Goal: Find specific page/section: Find specific page/section

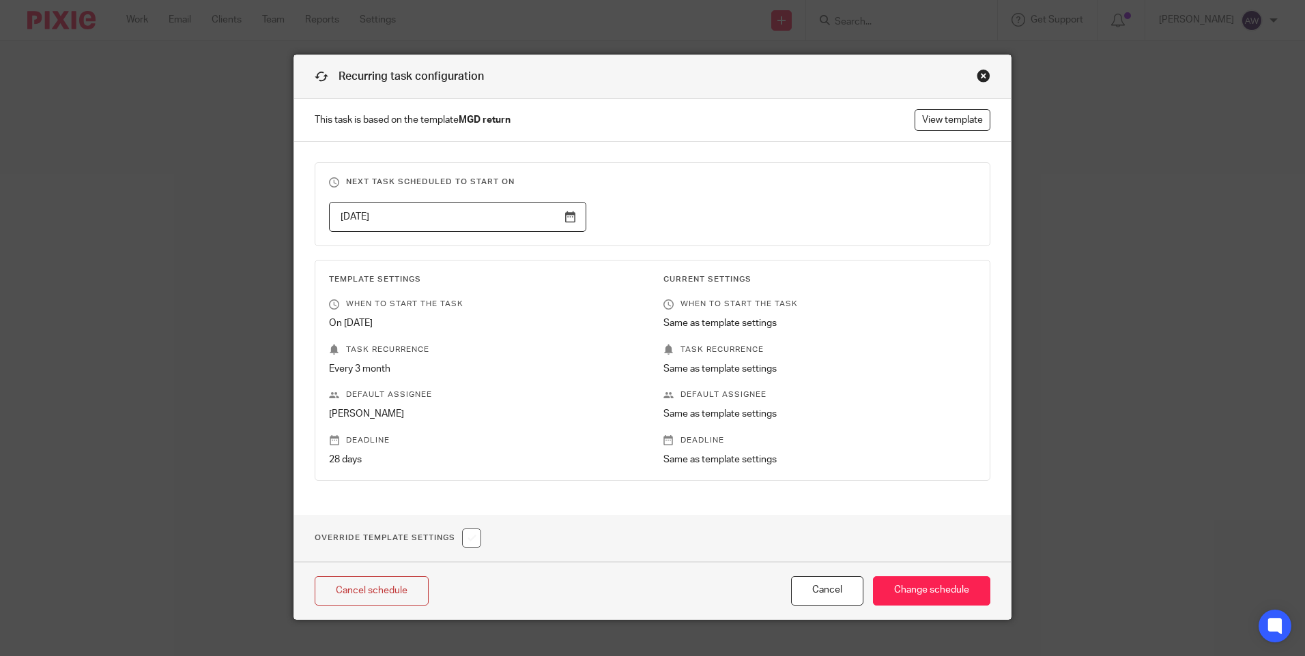
click at [976, 74] on div "Close this dialog window" at bounding box center [983, 76] width 14 height 14
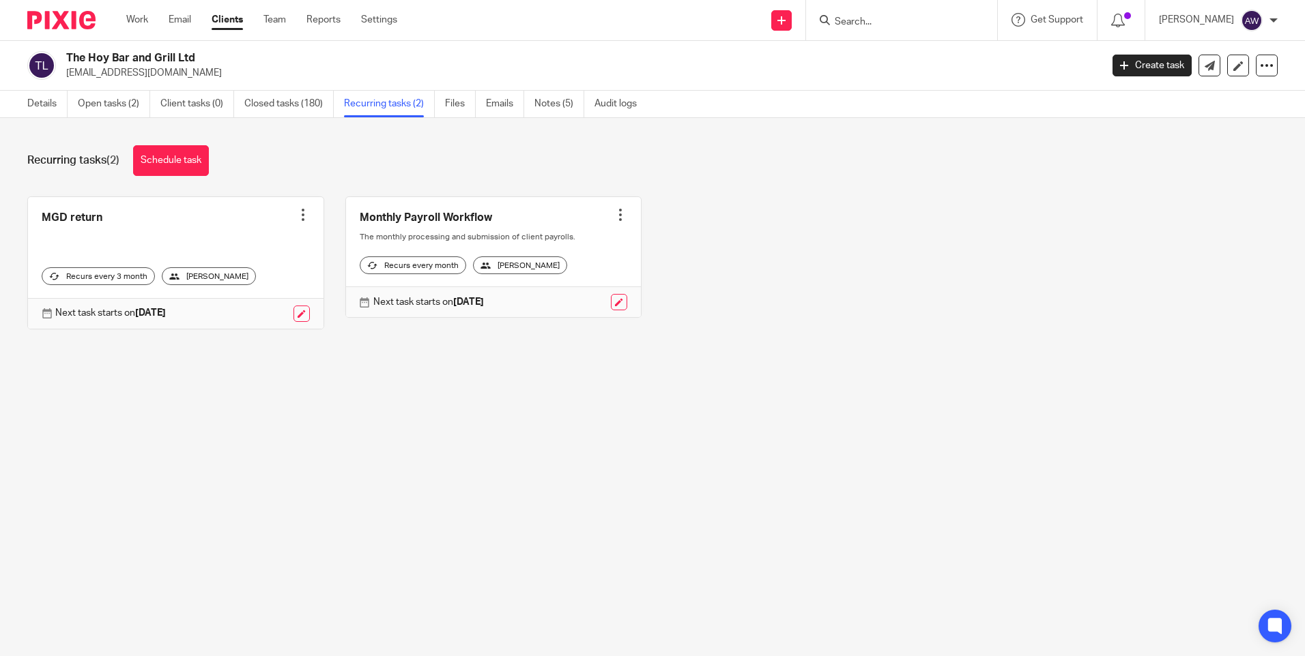
click at [865, 27] on input "Search" at bounding box center [894, 22] width 123 height 12
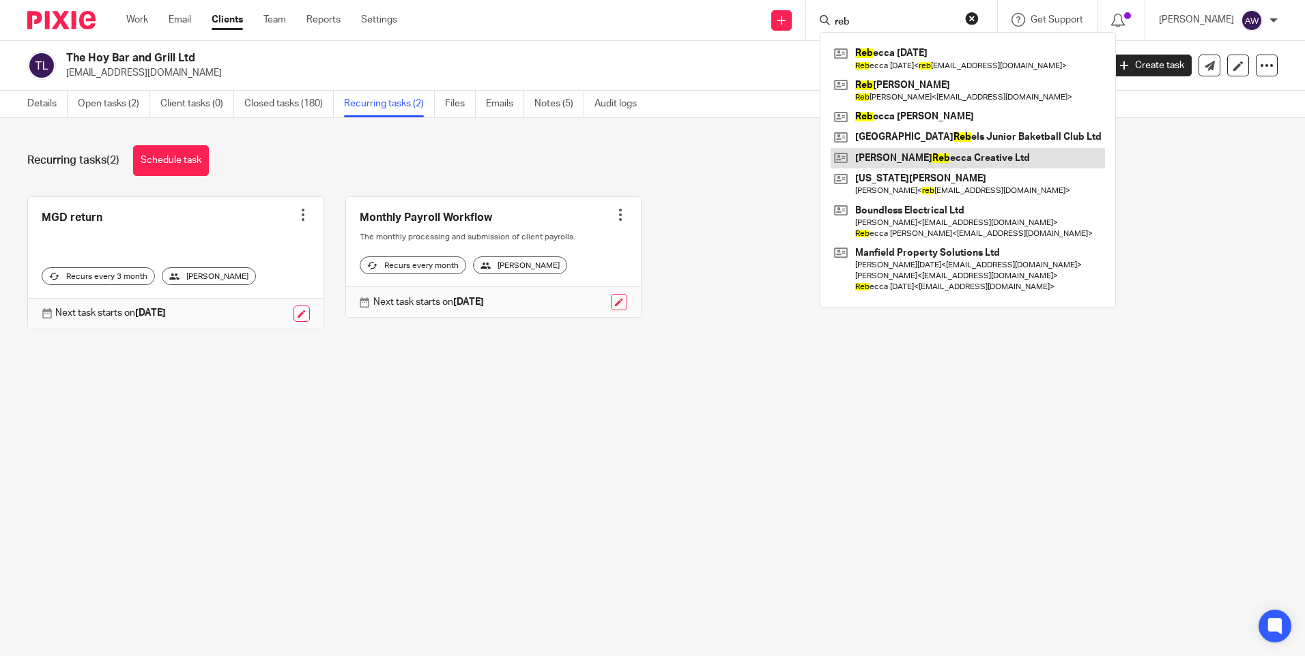
type input "reb"
click at [950, 156] on link at bounding box center [967, 158] width 274 height 20
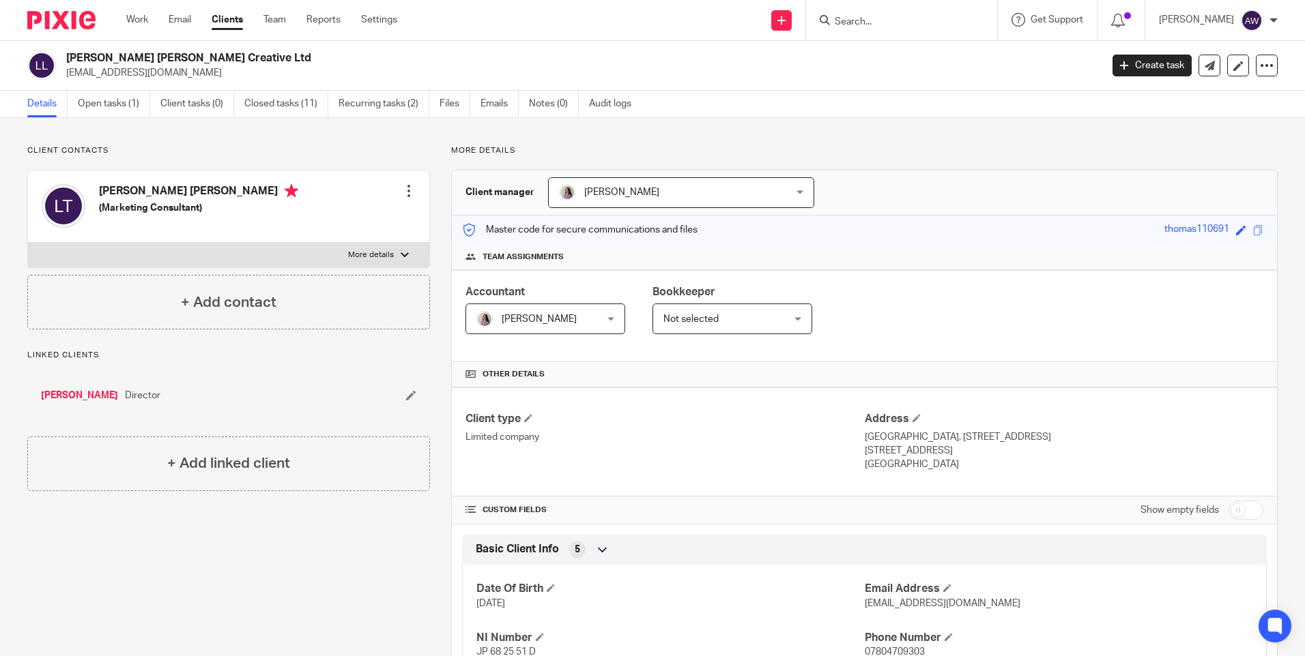
drag, startPoint x: 888, startPoint y: 32, endPoint x: 878, endPoint y: 30, distance: 9.8
click at [888, 32] on div at bounding box center [901, 20] width 191 height 40
click at [869, 23] on input "Search" at bounding box center [894, 22] width 123 height 12
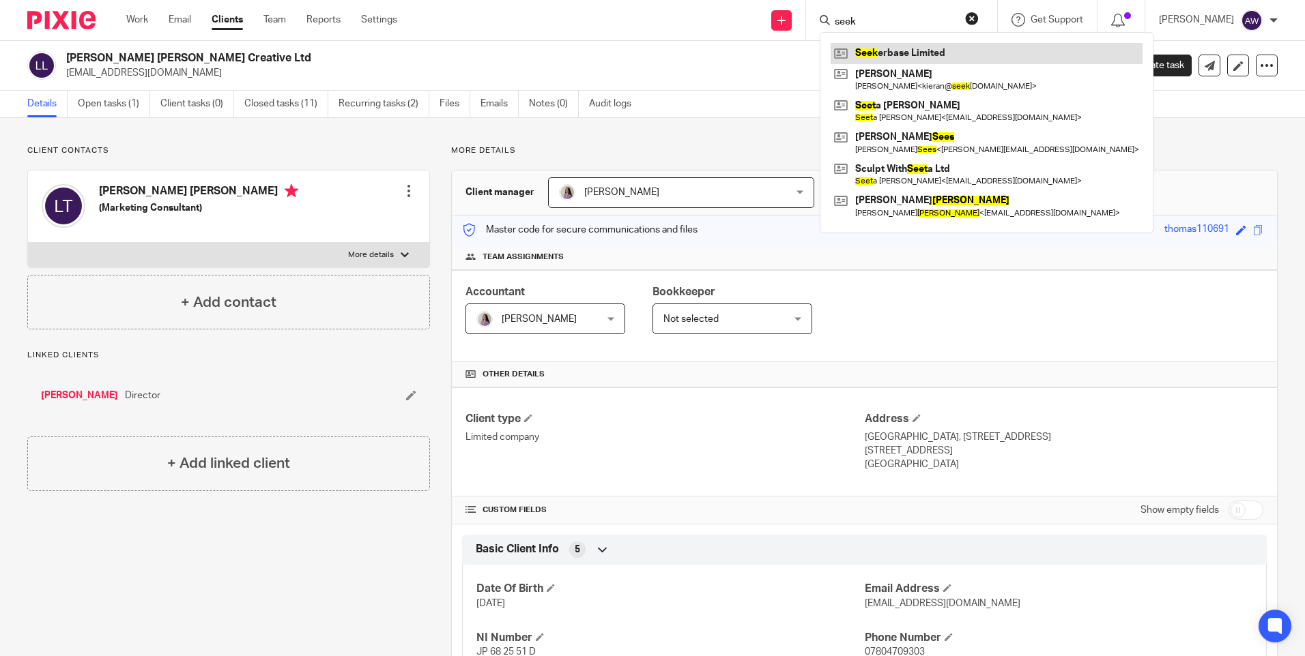
type input "seek"
click at [887, 57] on link at bounding box center [986, 53] width 312 height 20
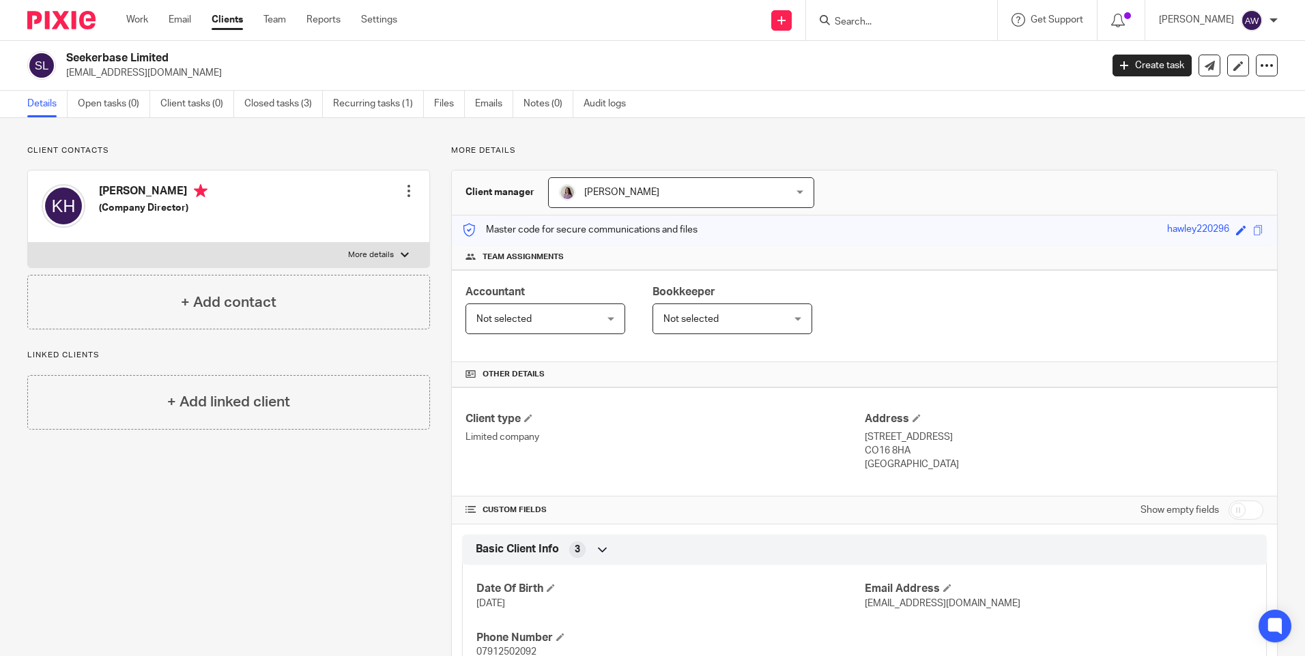
click at [903, 17] on input "Search" at bounding box center [894, 22] width 123 height 12
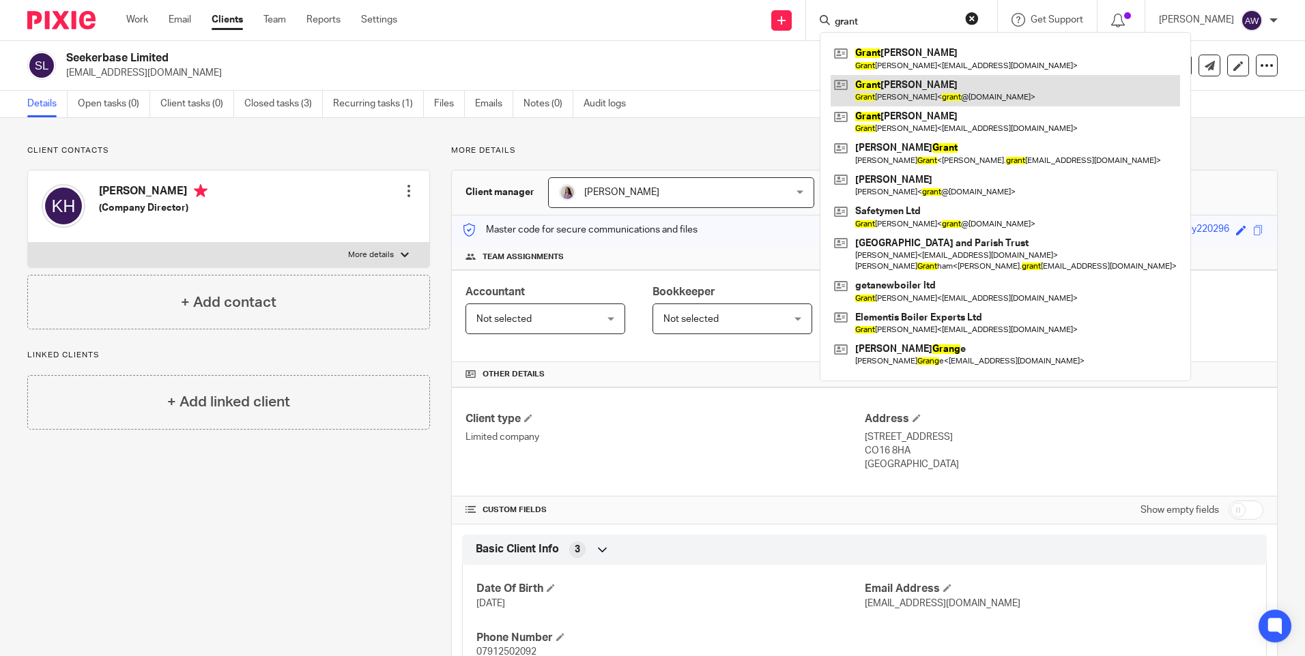
type input "grant"
click at [908, 93] on link at bounding box center [1004, 90] width 349 height 31
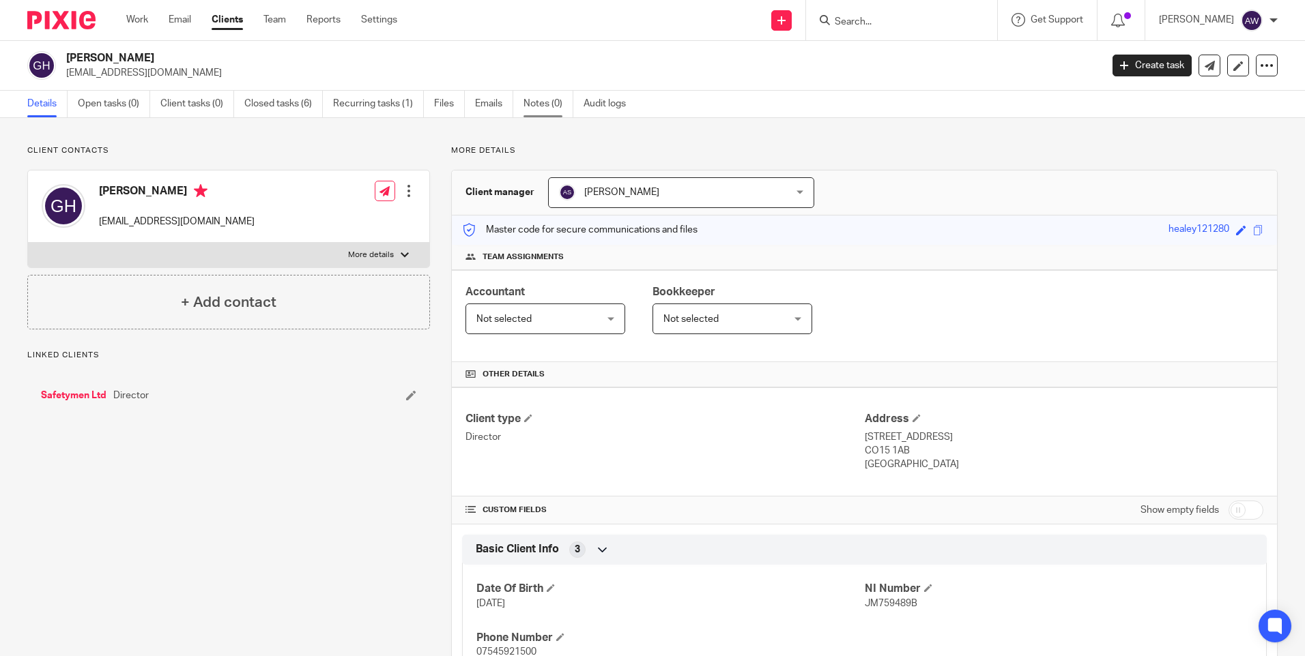
click at [549, 105] on link "Notes (0)" at bounding box center [548, 104] width 50 height 27
